Goal: Transaction & Acquisition: Purchase product/service

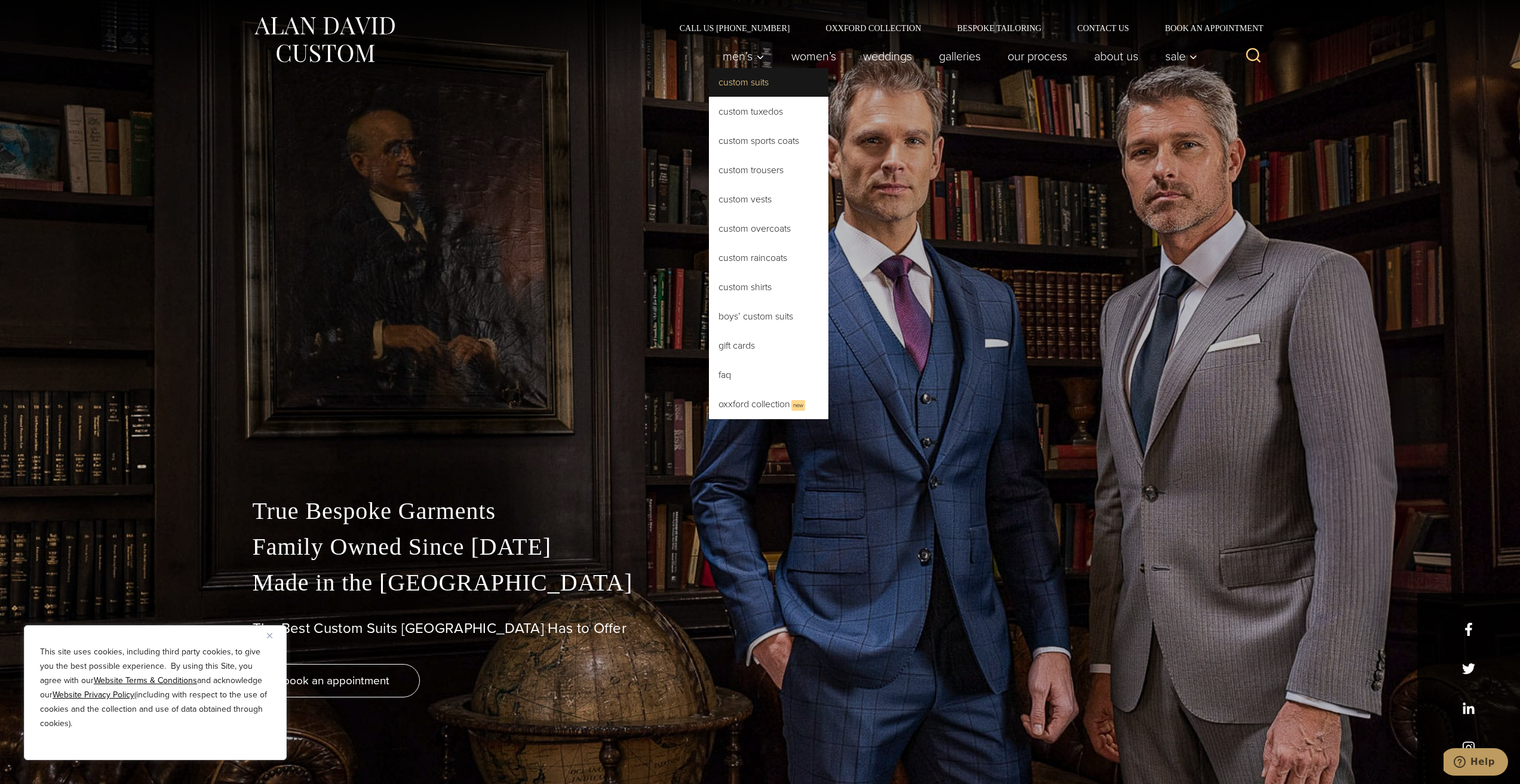
click at [746, 85] on link "Custom Suits" at bounding box center [768, 82] width 119 height 28
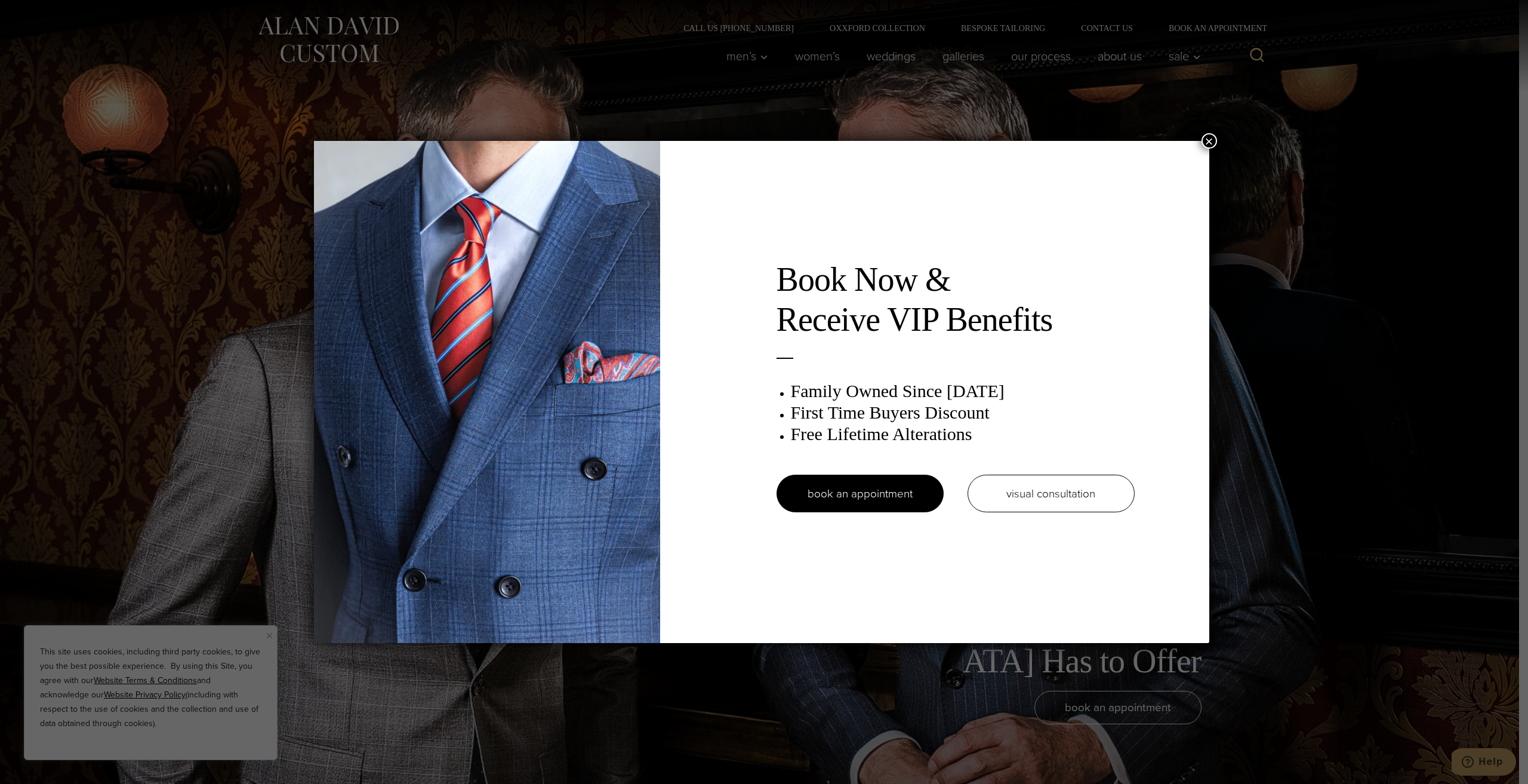
click at [1205, 141] on button "×" at bounding box center [1209, 141] width 16 height 16
